Goal: Navigation & Orientation: Find specific page/section

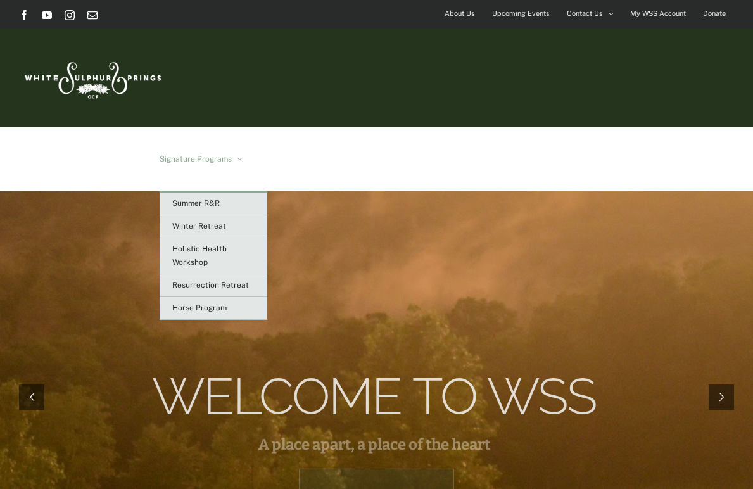
scroll to position [7, 0]
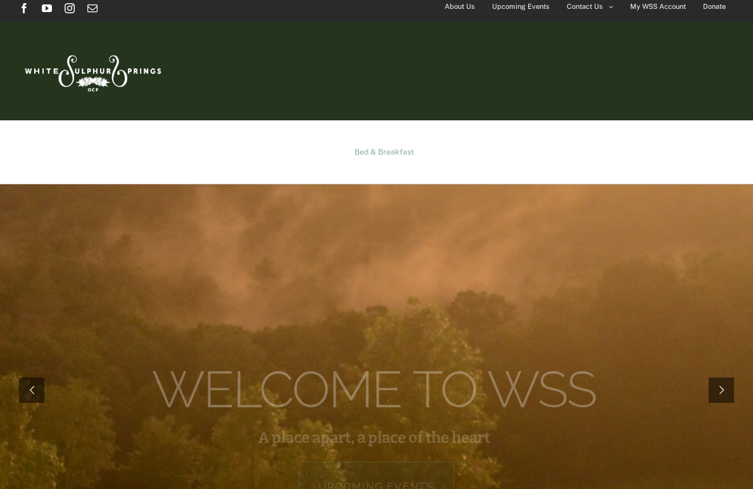
click at [414, 148] on span "Bed & Breakfast" at bounding box center [385, 152] width 60 height 8
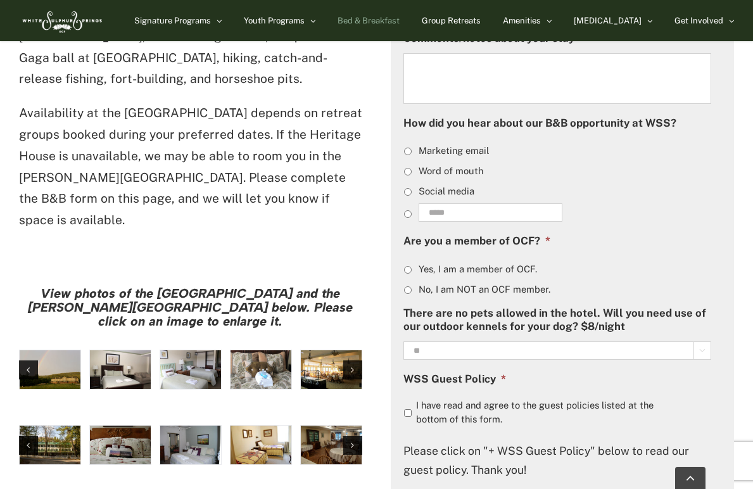
scroll to position [897, 0]
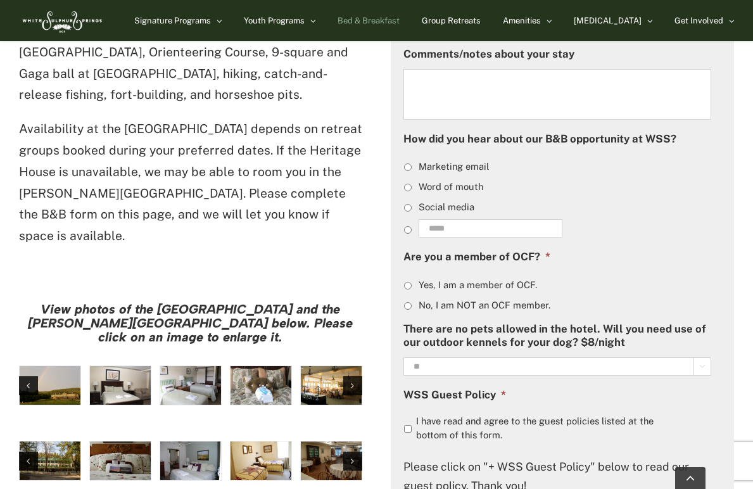
click at [69, 366] on img "large-heritage" at bounding box center [50, 385] width 61 height 39
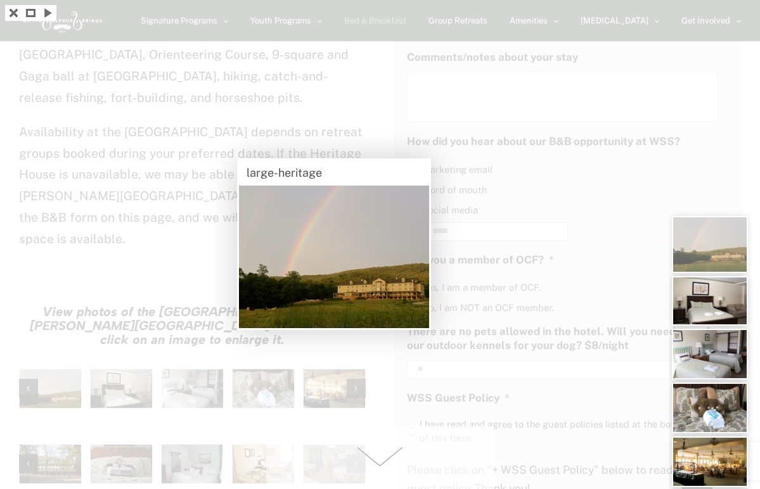
click at [283, 445] on span at bounding box center [380, 457] width 228 height 63
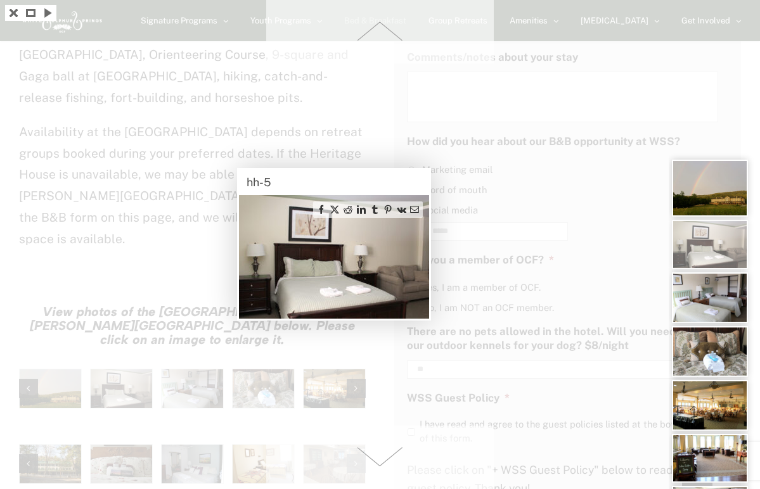
click at [259, 372] on div at bounding box center [380, 244] width 760 height 489
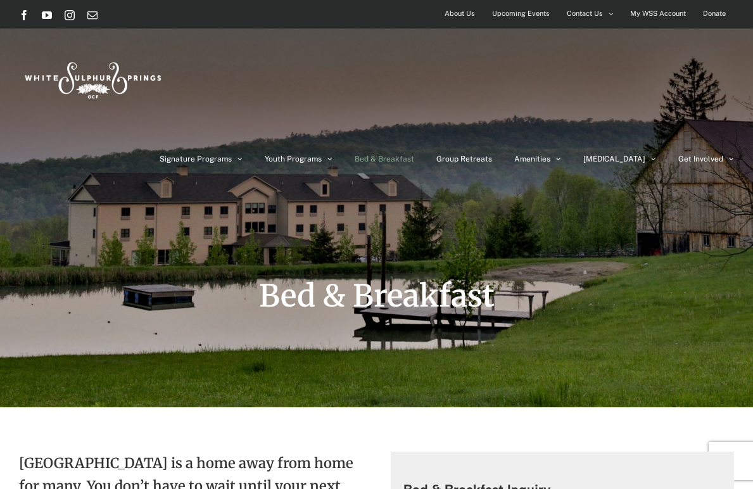
scroll to position [0, 0]
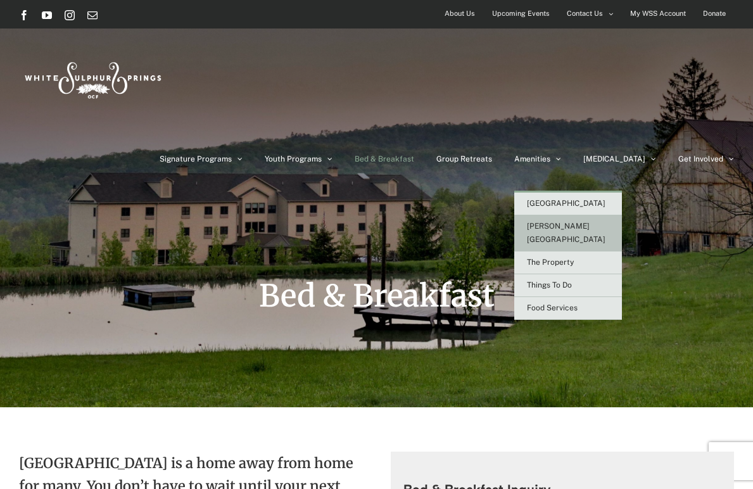
click at [573, 222] on span "[PERSON_NAME][GEOGRAPHIC_DATA]" at bounding box center [566, 233] width 79 height 22
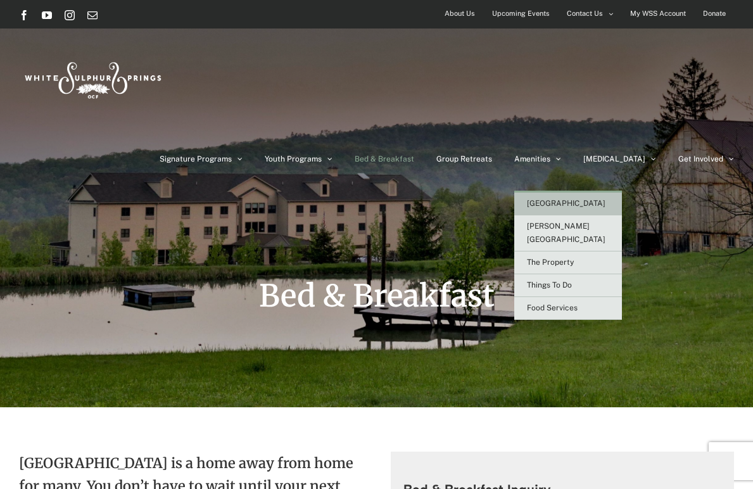
click at [584, 199] on span "[GEOGRAPHIC_DATA]" at bounding box center [566, 203] width 79 height 9
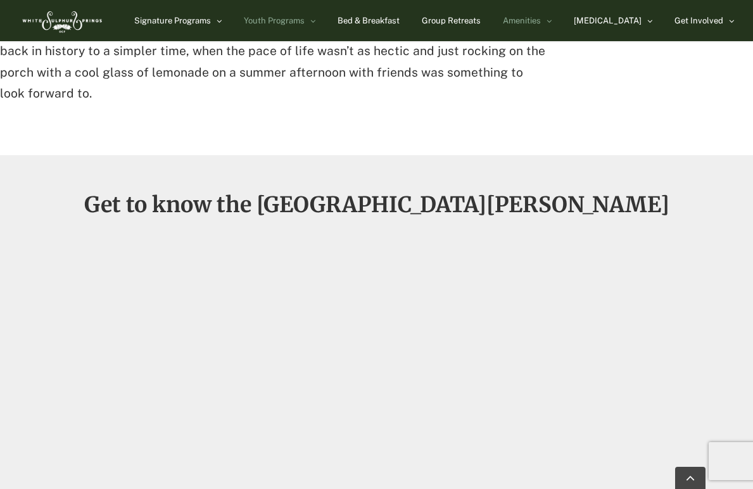
scroll to position [805, 0]
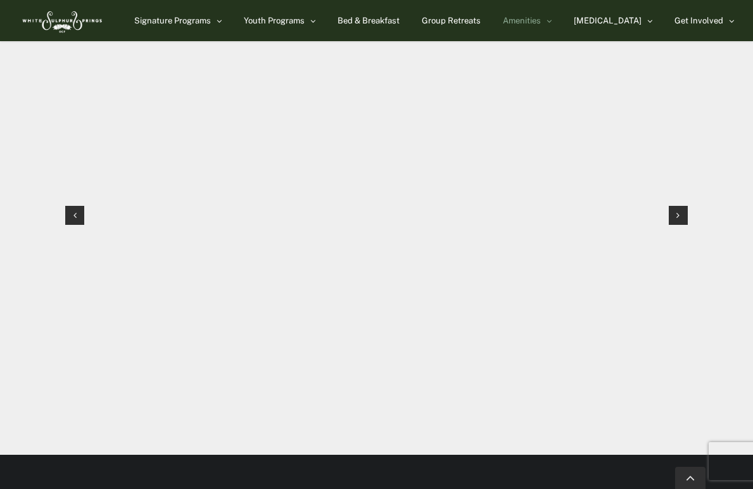
scroll to position [1298, 0]
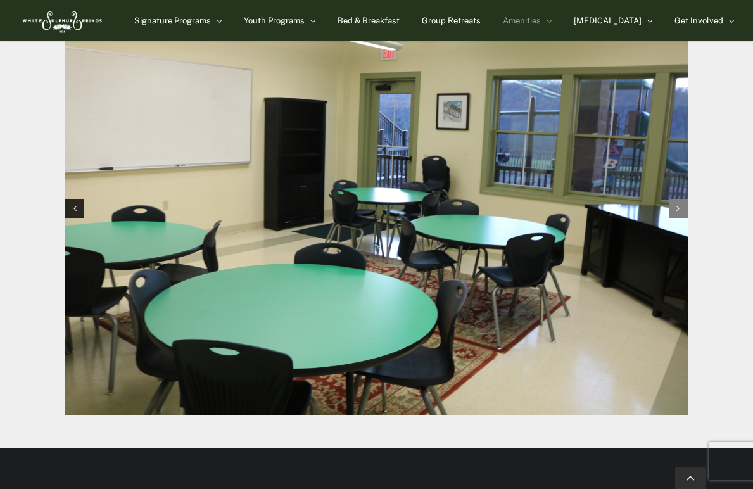
click at [675, 199] on div "Next slide" at bounding box center [678, 208] width 19 height 19
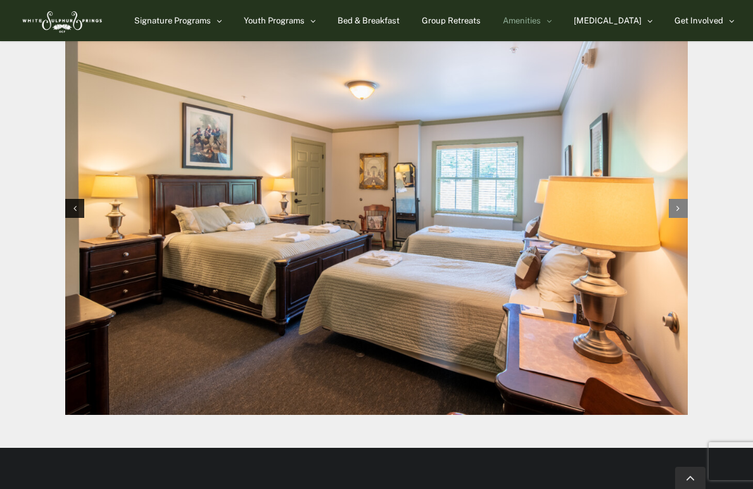
click at [675, 199] on div "Next slide" at bounding box center [678, 208] width 19 height 19
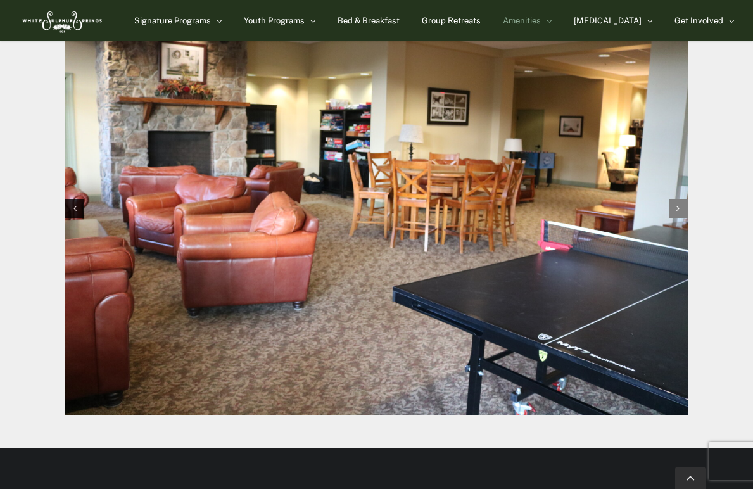
click at [675, 199] on div "Next slide" at bounding box center [678, 208] width 19 height 19
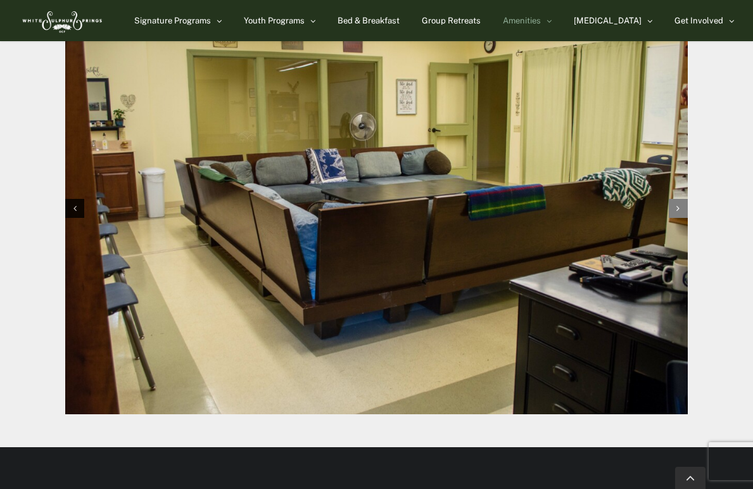
click at [675, 199] on div "Next slide" at bounding box center [678, 208] width 19 height 19
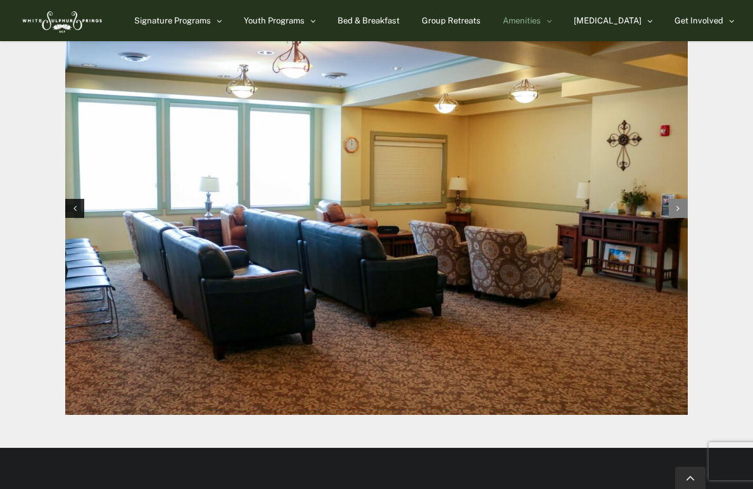
click at [675, 199] on div "Next slide" at bounding box center [678, 208] width 19 height 19
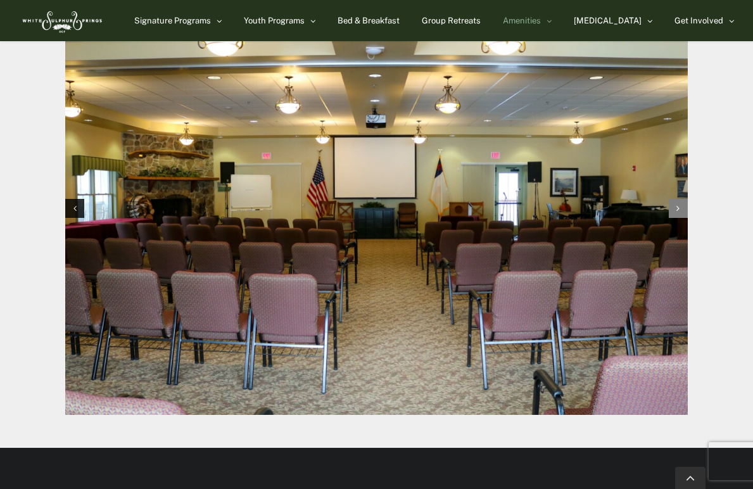
click at [675, 199] on div "Next slide" at bounding box center [678, 208] width 19 height 19
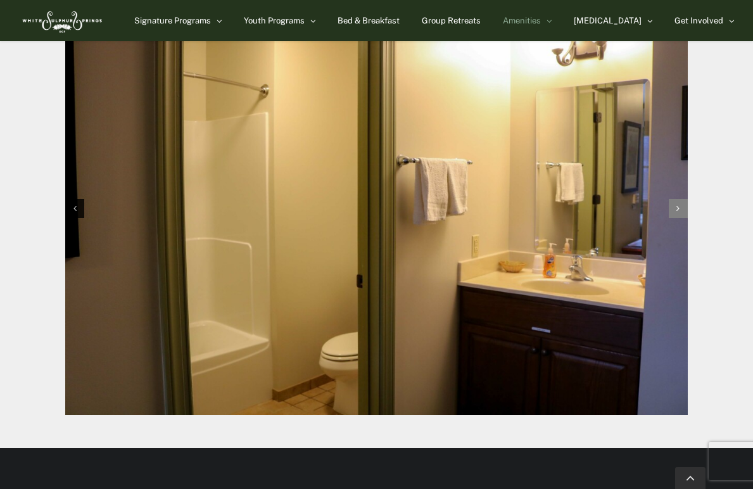
click at [675, 199] on div "Next slide" at bounding box center [678, 208] width 19 height 19
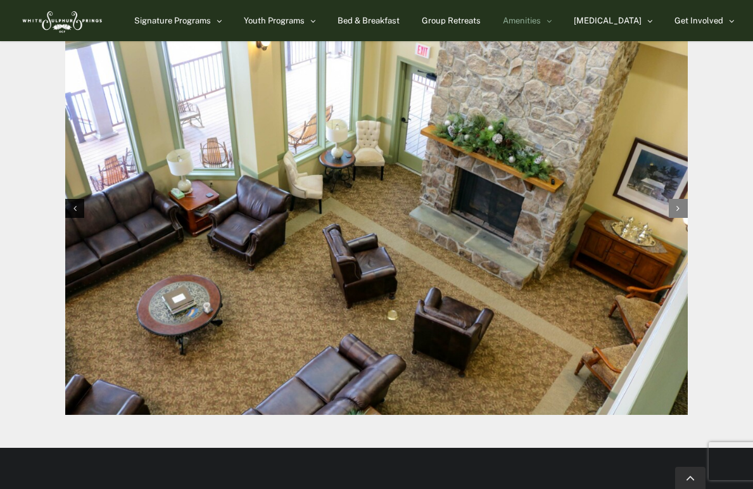
click at [675, 199] on div "Next slide" at bounding box center [678, 208] width 19 height 19
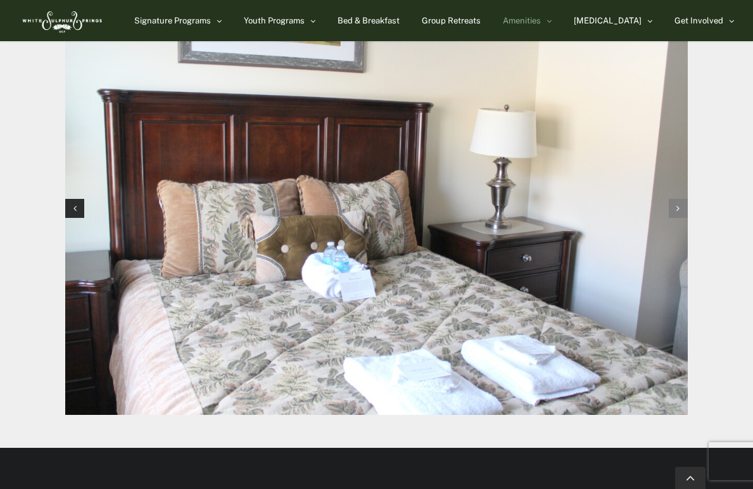
click at [675, 199] on div "Next slide" at bounding box center [678, 208] width 19 height 19
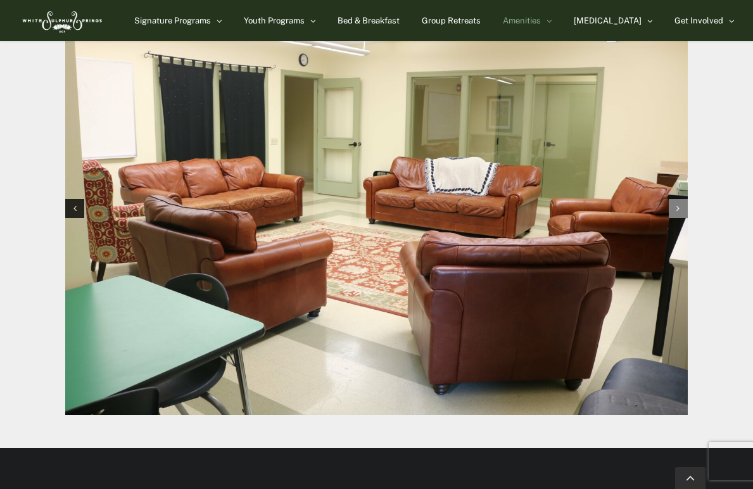
click at [675, 199] on div "Next slide" at bounding box center [678, 208] width 19 height 19
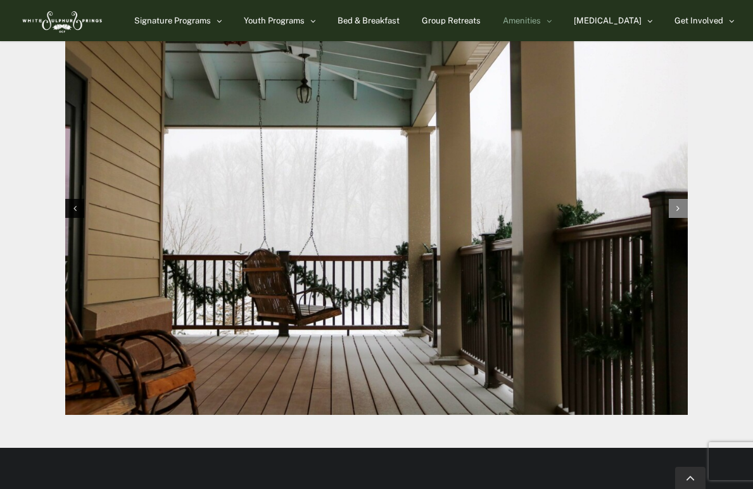
click at [675, 199] on div "Next slide" at bounding box center [678, 208] width 19 height 19
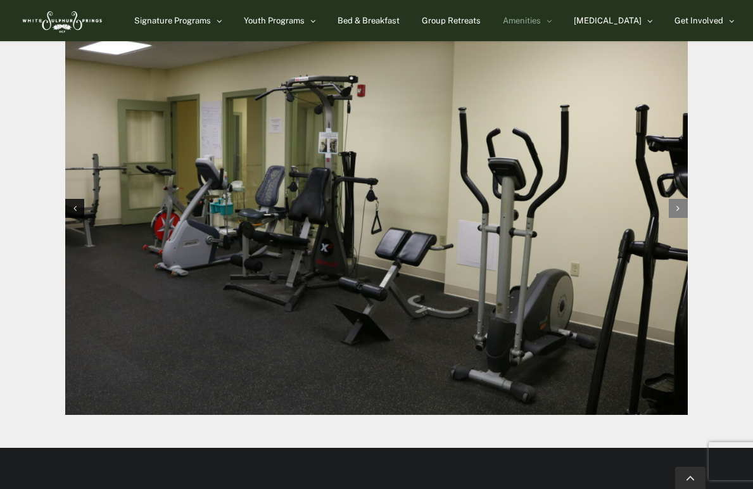
click at [675, 199] on div "Next slide" at bounding box center [678, 208] width 19 height 19
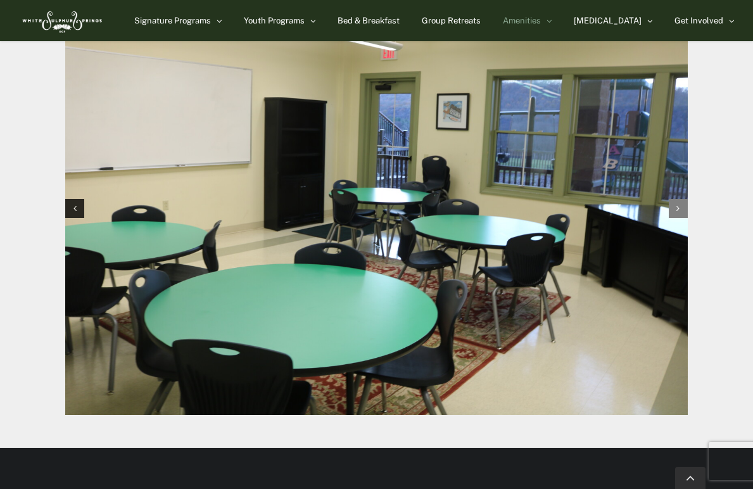
click at [675, 199] on div "Next slide" at bounding box center [678, 208] width 19 height 19
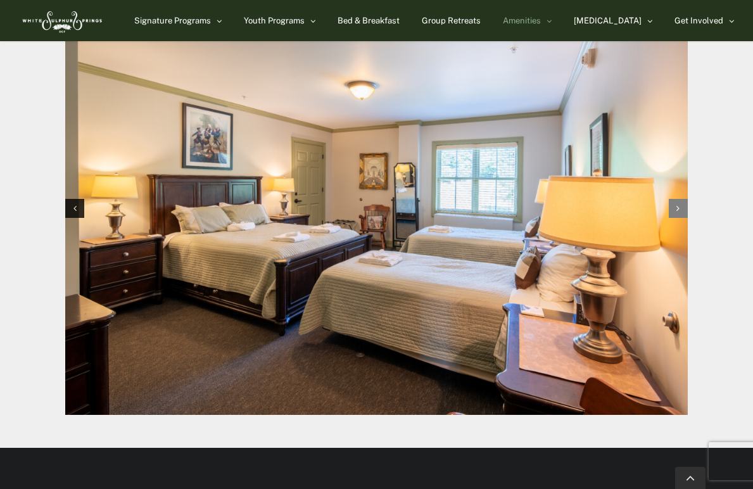
click at [675, 199] on div "Next slide" at bounding box center [678, 208] width 19 height 19
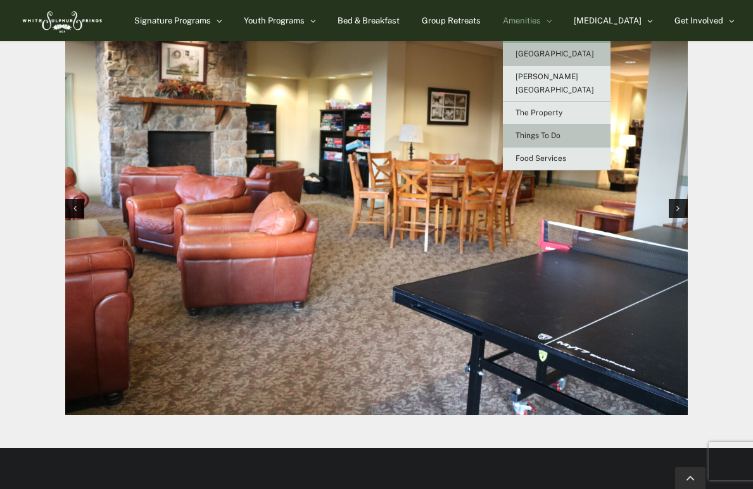
click at [561, 131] on span "Things To Do" at bounding box center [538, 135] width 45 height 9
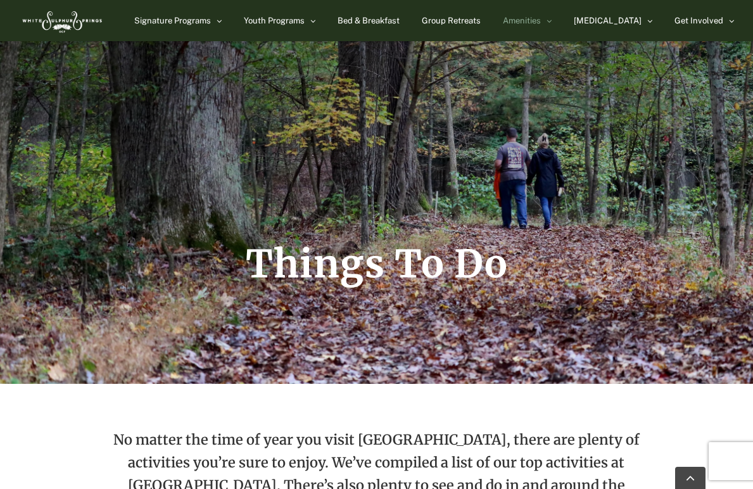
scroll to position [150, 0]
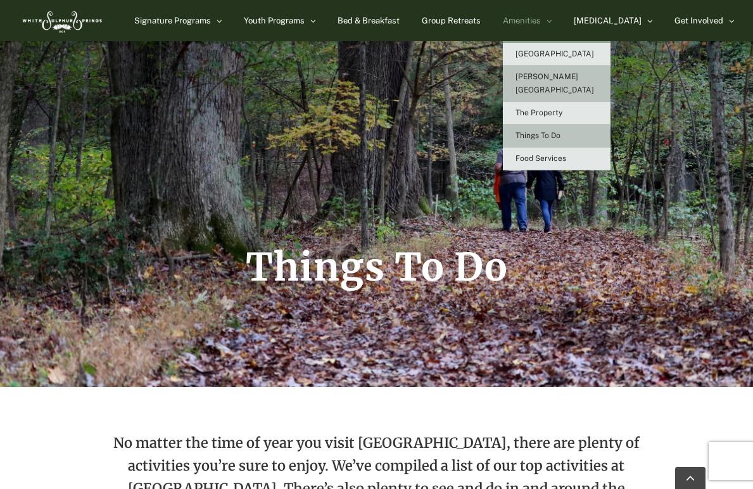
click at [569, 72] on link "[PERSON_NAME][GEOGRAPHIC_DATA]" at bounding box center [557, 84] width 108 height 36
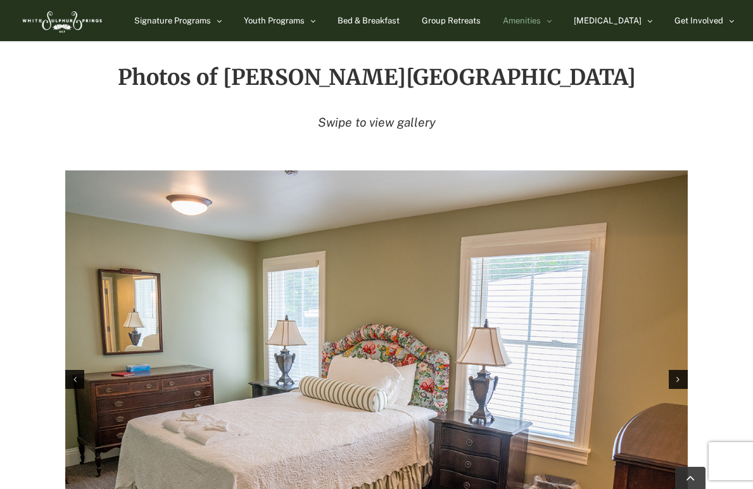
scroll to position [1937, 0]
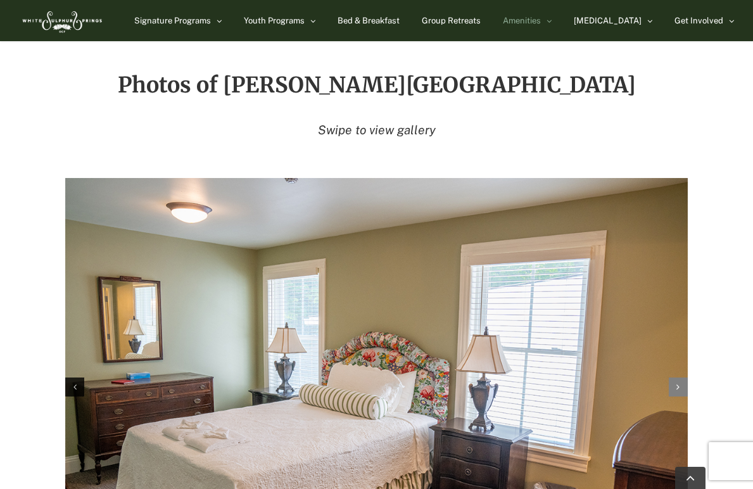
click at [676, 378] on div "Next slide" at bounding box center [678, 387] width 19 height 19
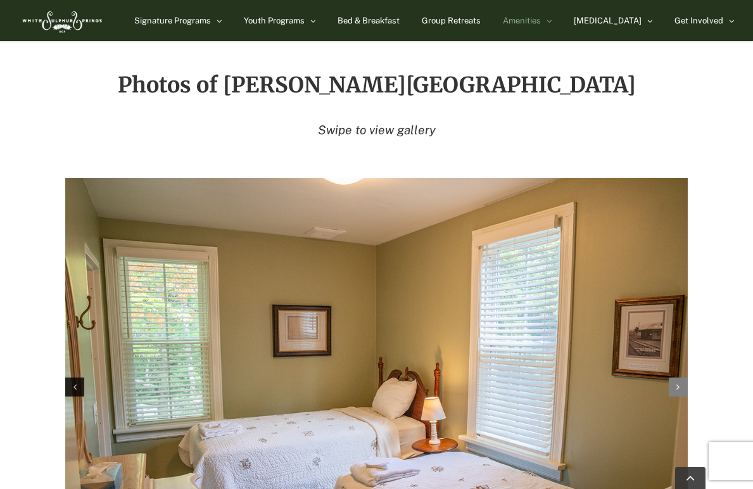
click at [676, 378] on div "Next slide" at bounding box center [678, 387] width 19 height 19
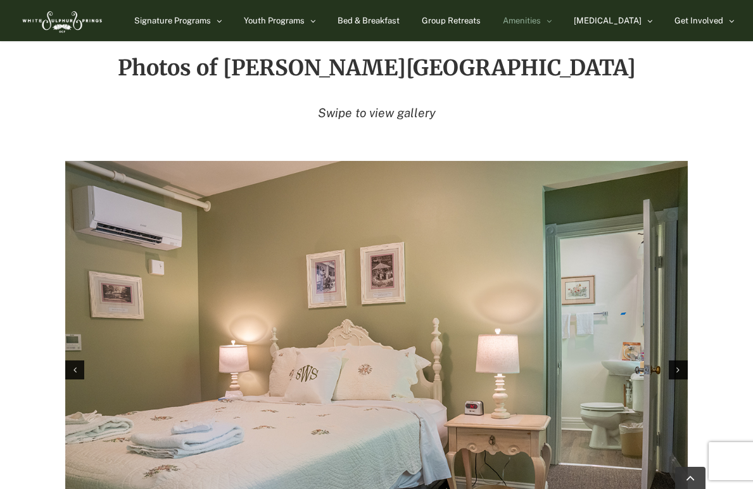
scroll to position [1948, 0]
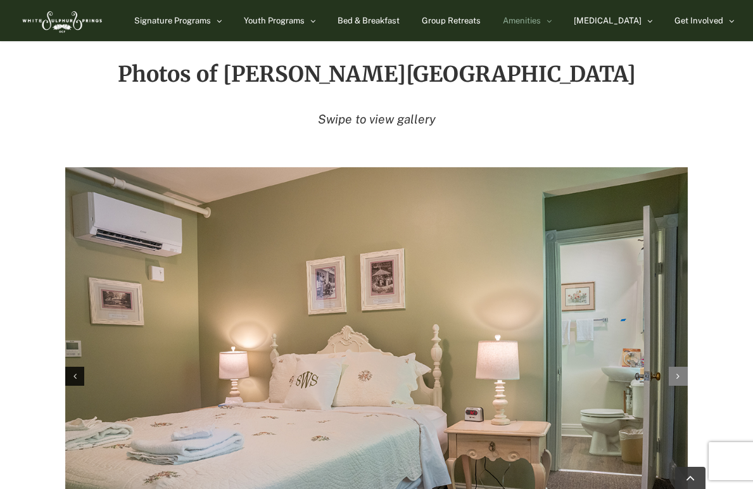
click at [675, 367] on div "Next slide" at bounding box center [678, 376] width 19 height 19
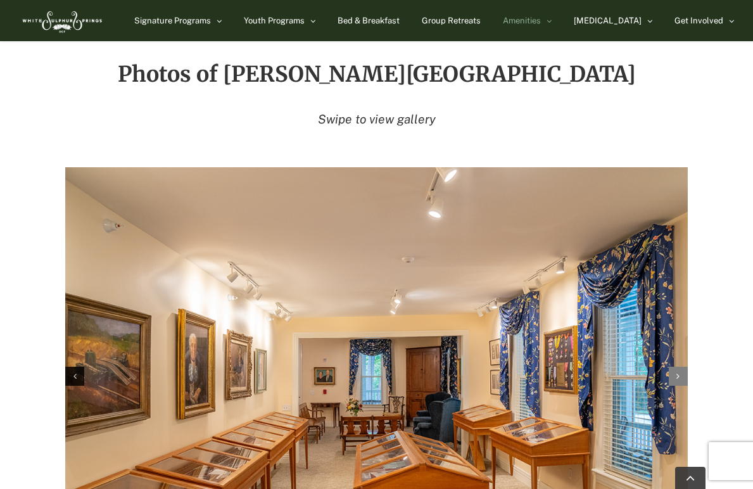
click at [675, 367] on div "Next slide" at bounding box center [678, 376] width 19 height 19
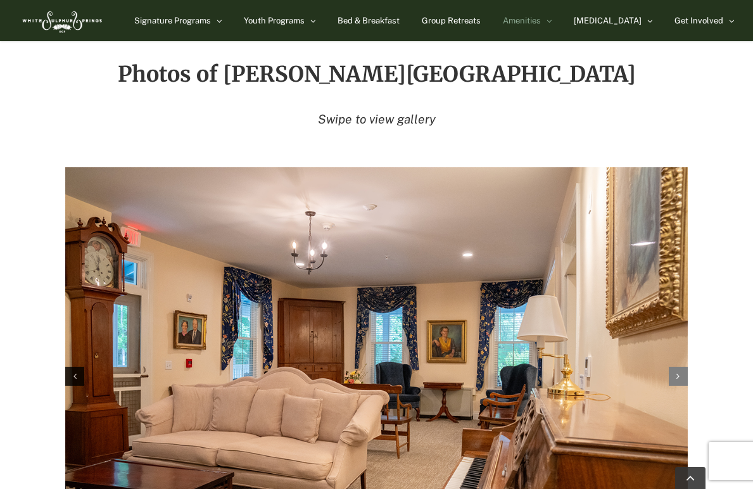
click at [675, 367] on div "Next slide" at bounding box center [678, 376] width 19 height 19
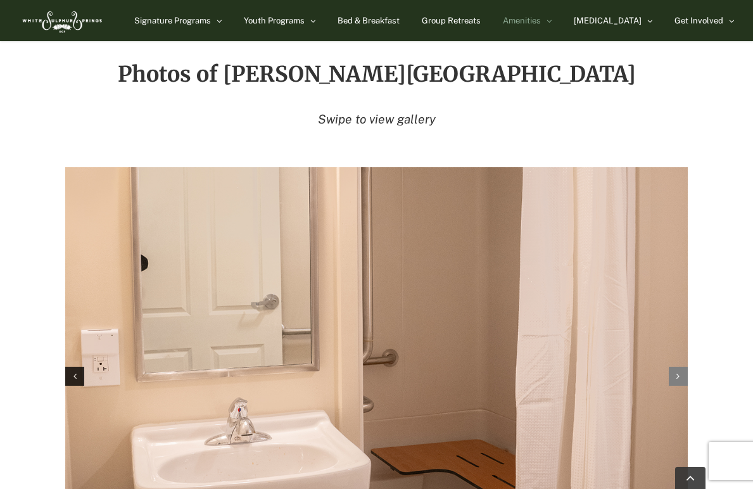
click at [674, 367] on div "Next slide" at bounding box center [678, 376] width 19 height 19
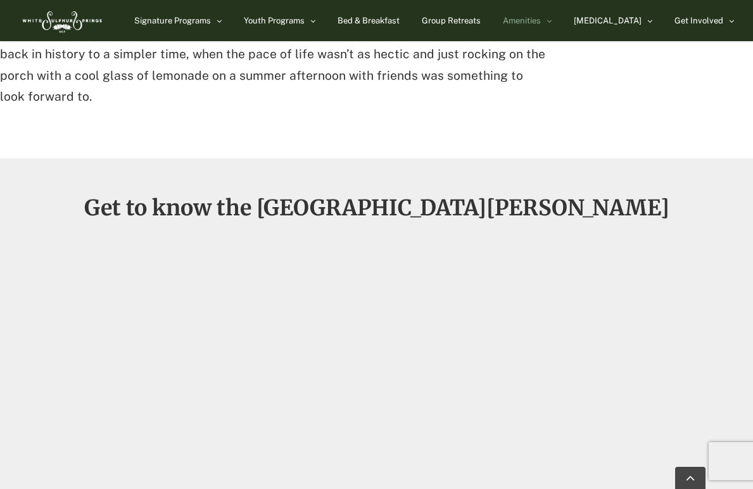
scroll to position [807, 0]
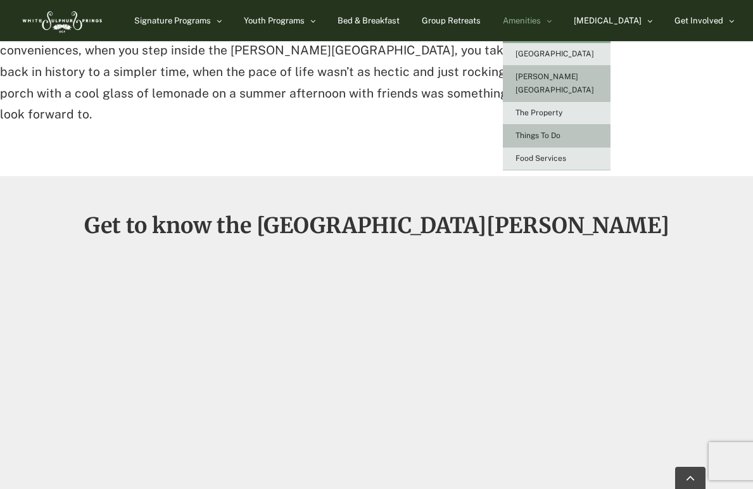
click at [561, 131] on span "Things To Do" at bounding box center [538, 135] width 45 height 9
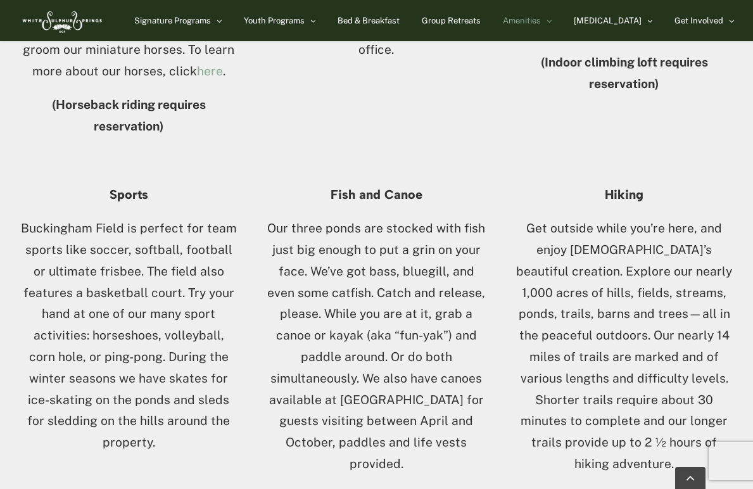
scroll to position [950, 0]
